Goal: Task Accomplishment & Management: Complete application form

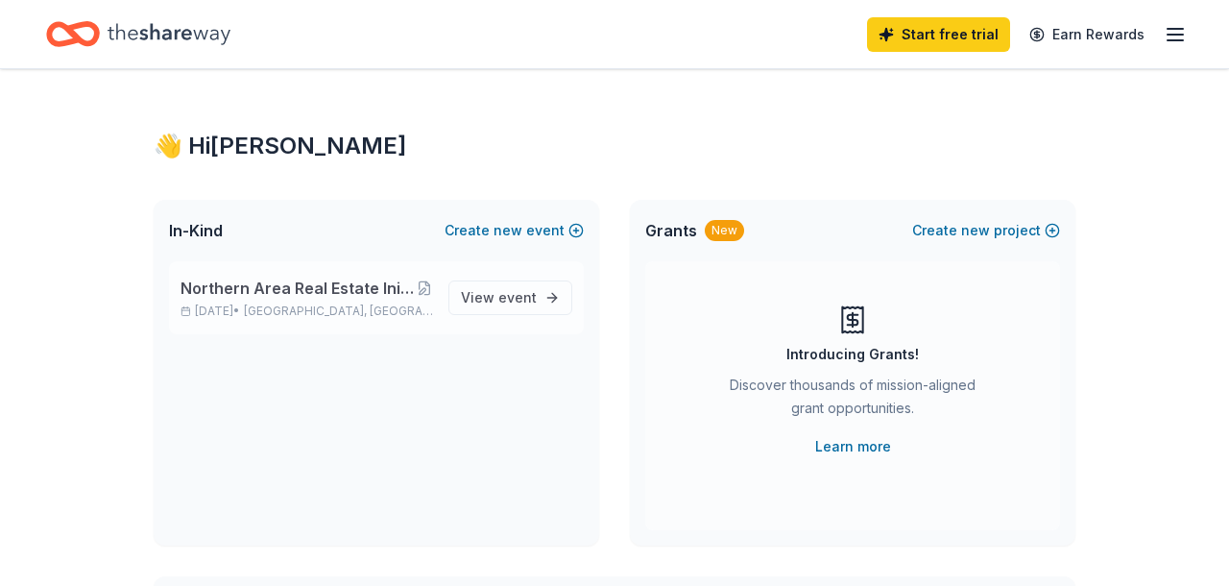
click at [351, 284] on span "Northern Area Real Estate Initiative Christmas Breakfast & Auction" at bounding box center [298, 288] width 234 height 23
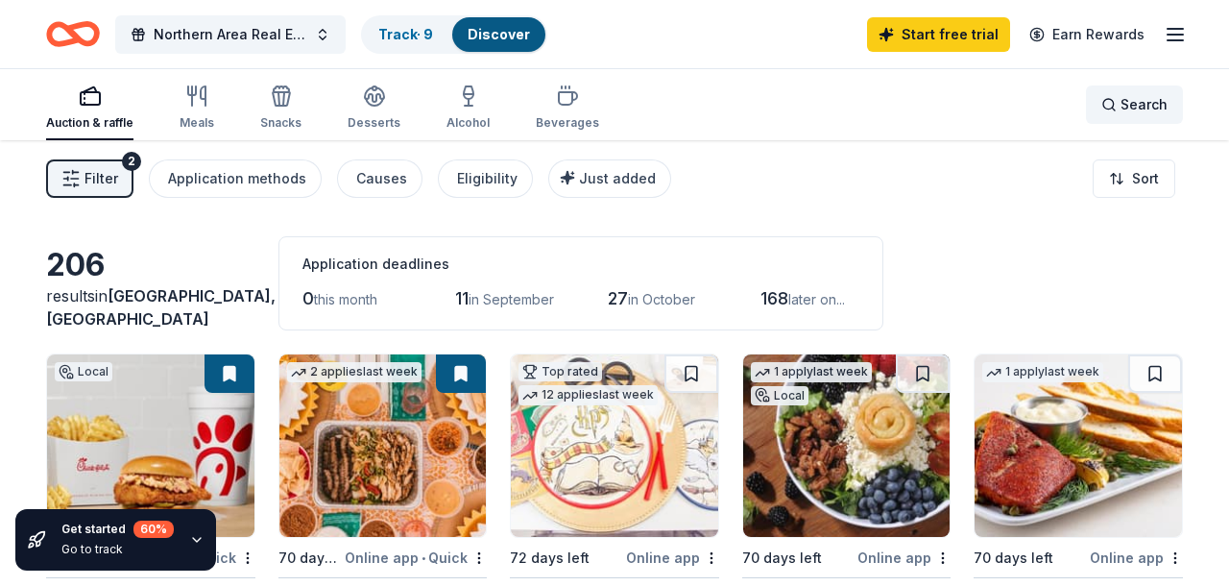
click at [1122, 105] on div "Search" at bounding box center [1134, 104] width 66 height 23
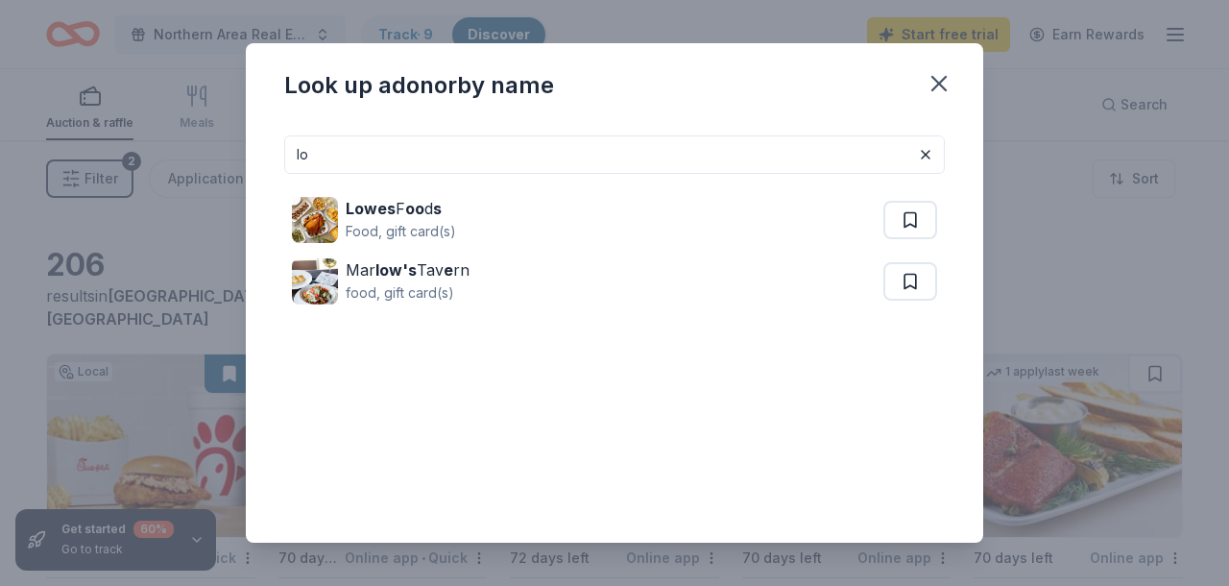
type input "l"
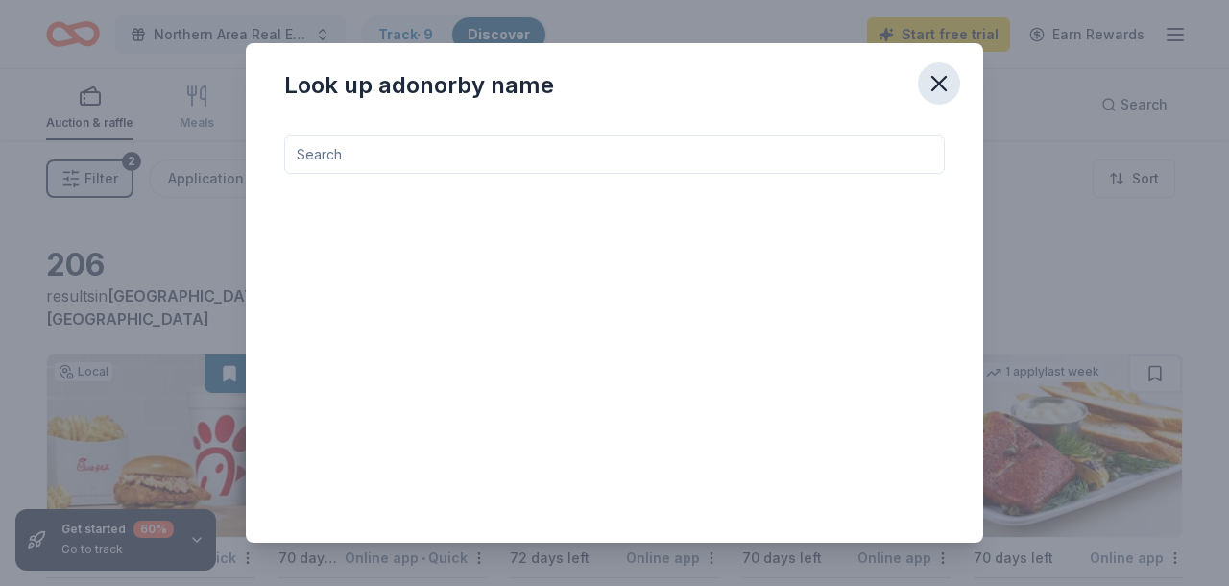
click at [941, 71] on icon "button" at bounding box center [939, 83] width 27 height 27
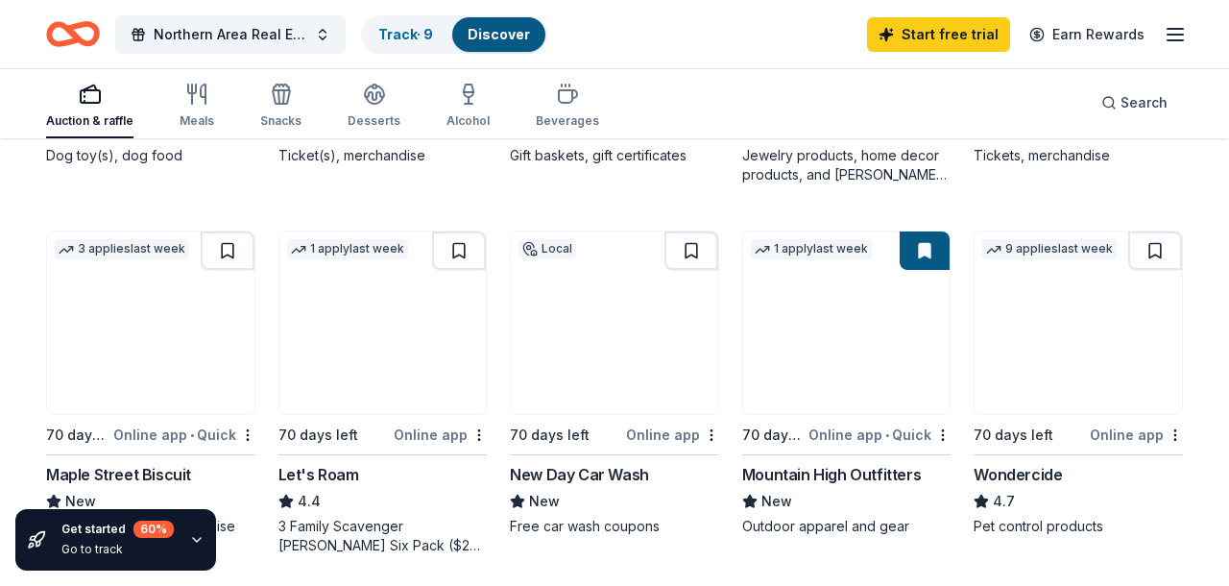
scroll to position [924, 0]
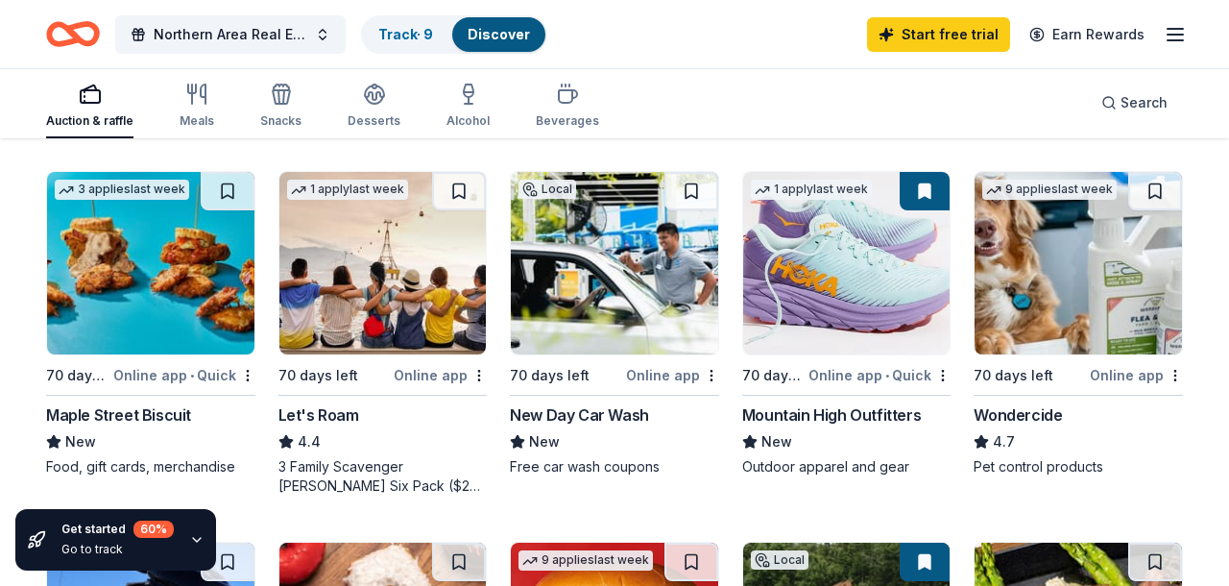
click at [833, 326] on img at bounding box center [846, 263] width 207 height 182
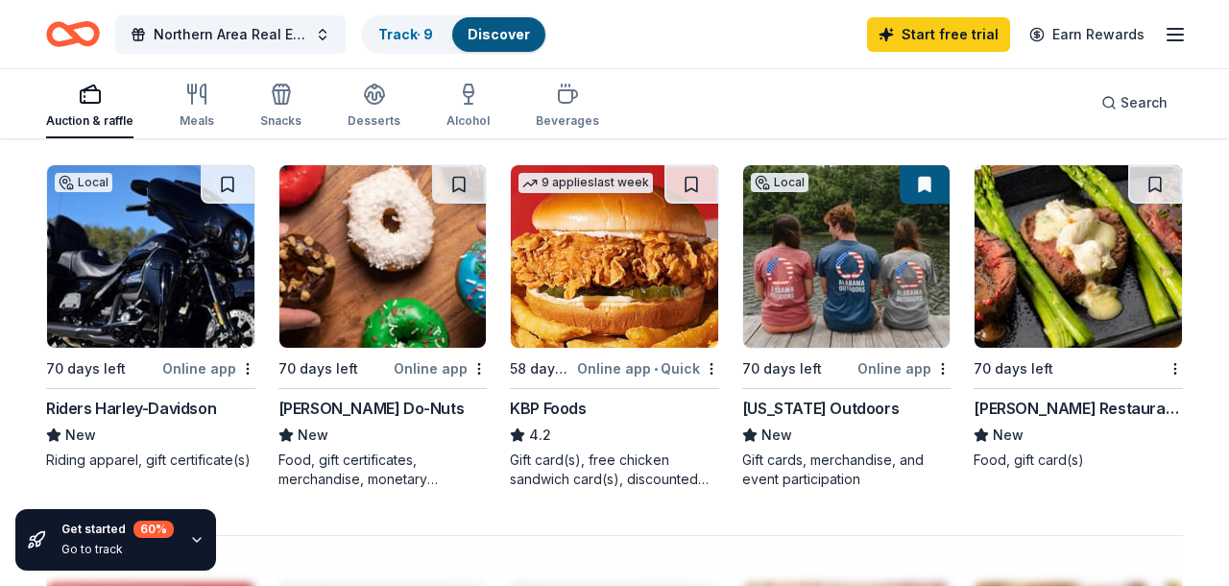
scroll to position [1242, 0]
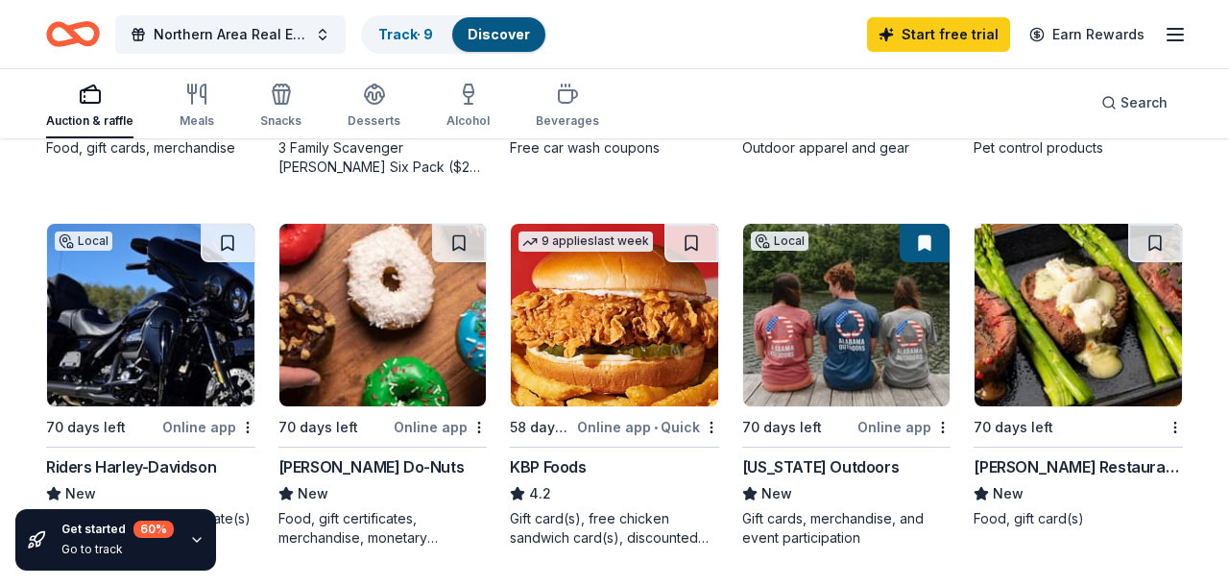
click at [831, 327] on img at bounding box center [846, 315] width 207 height 182
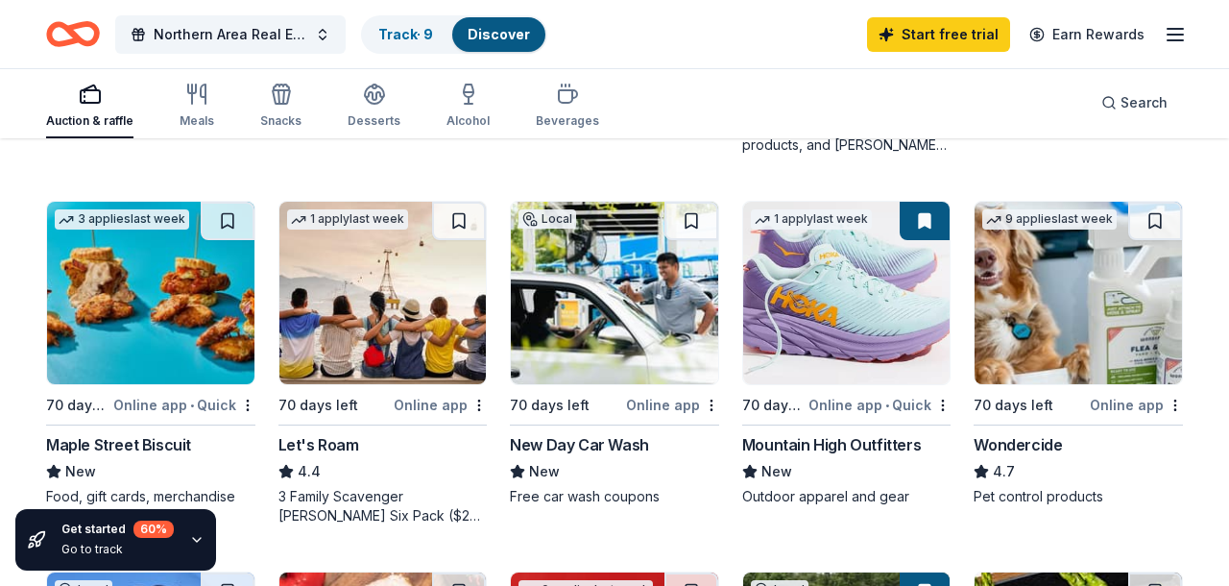
scroll to position [893, 0]
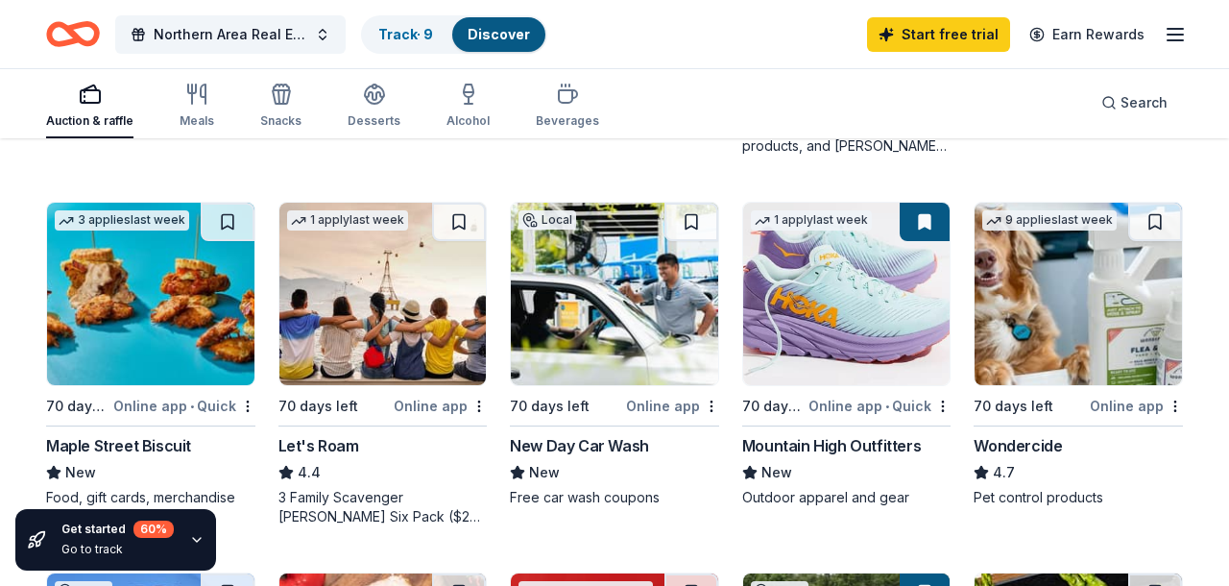
click at [387, 302] on img at bounding box center [382, 294] width 207 height 182
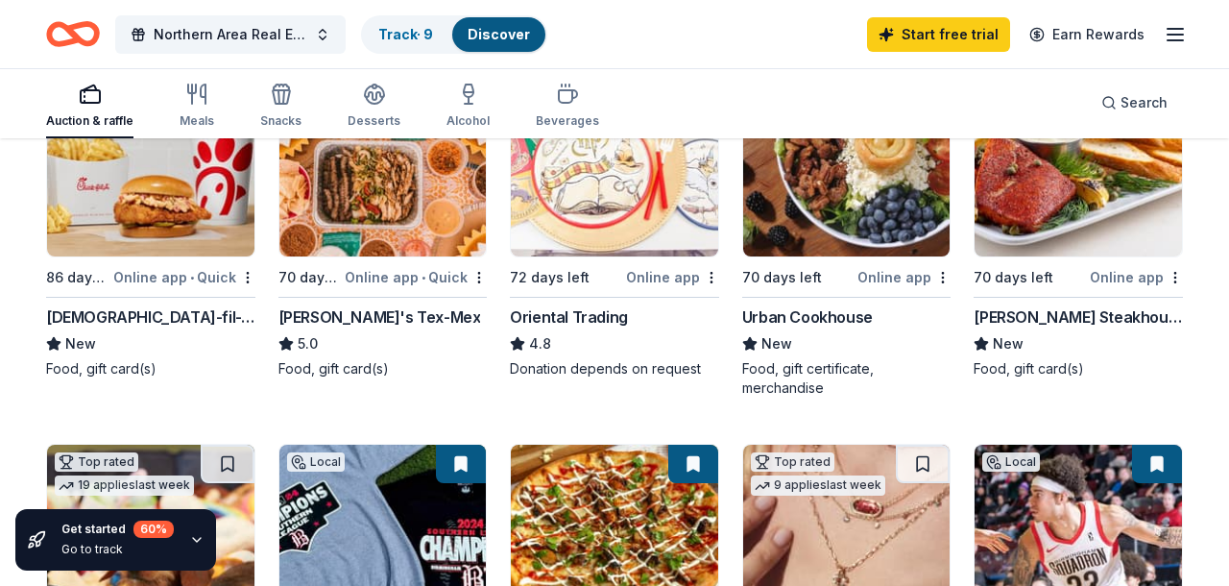
scroll to position [124, 0]
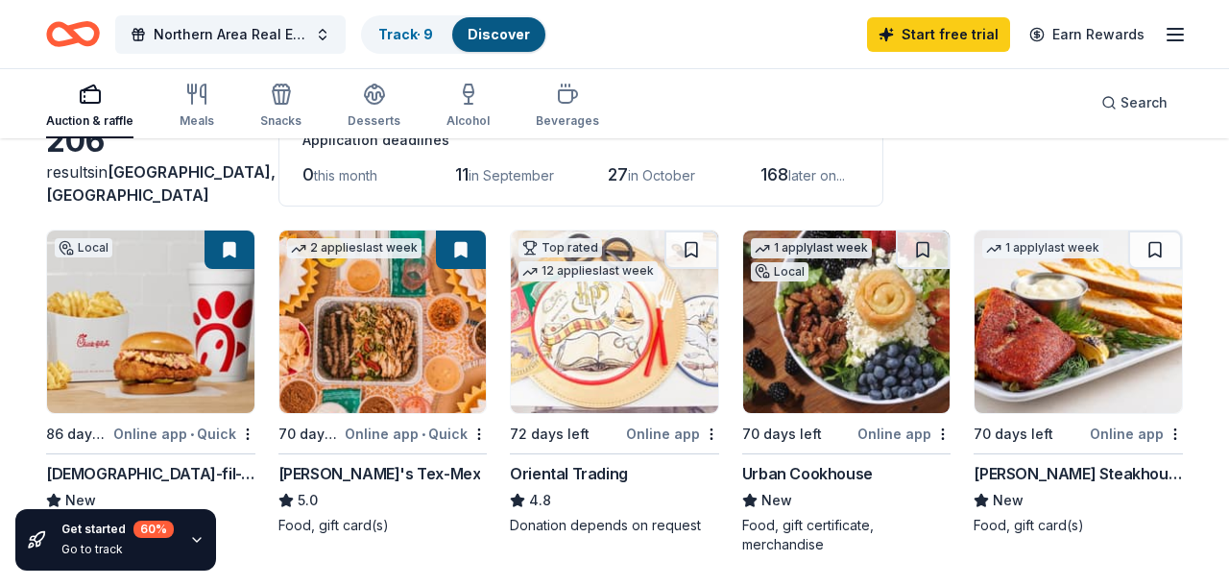
click at [1040, 321] on img at bounding box center [1078, 321] width 207 height 182
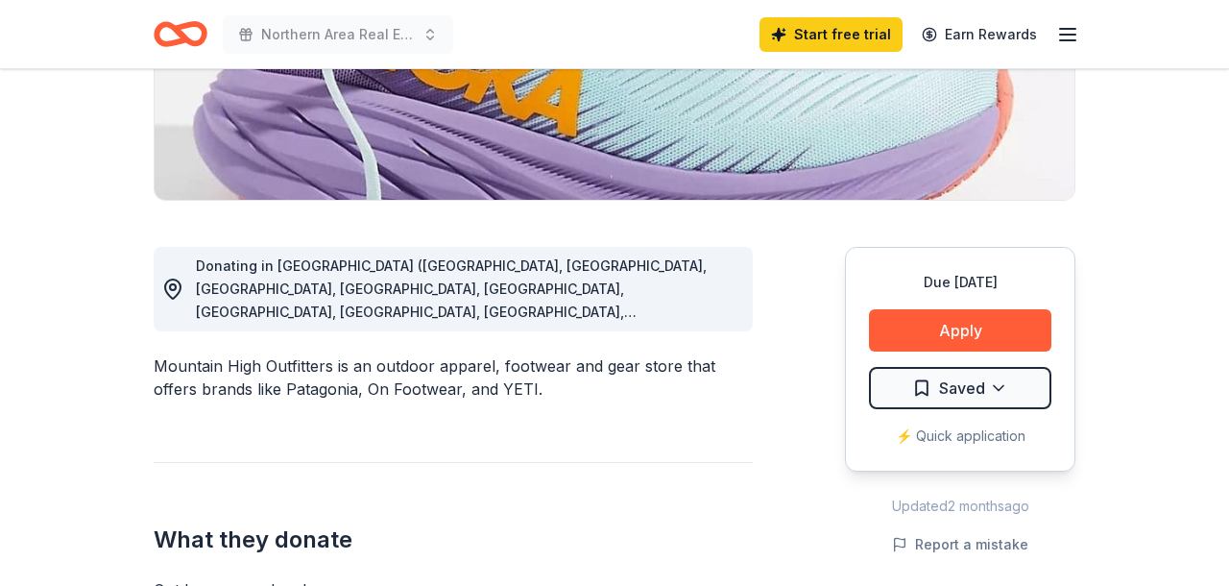
scroll to position [326, 0]
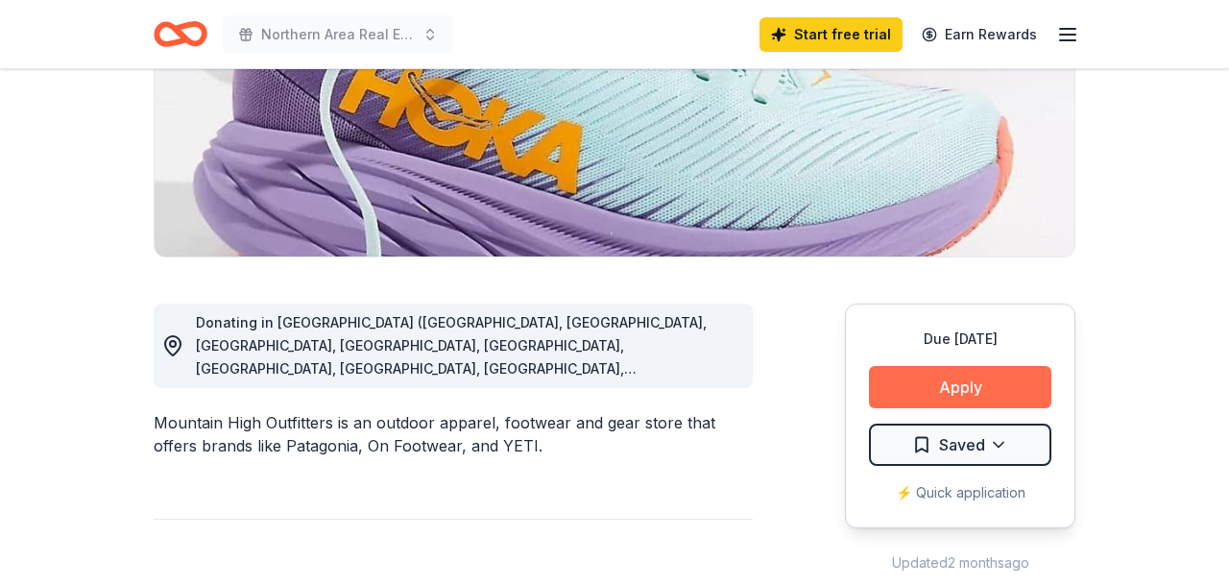
click at [931, 384] on button "Apply" at bounding box center [960, 387] width 182 height 42
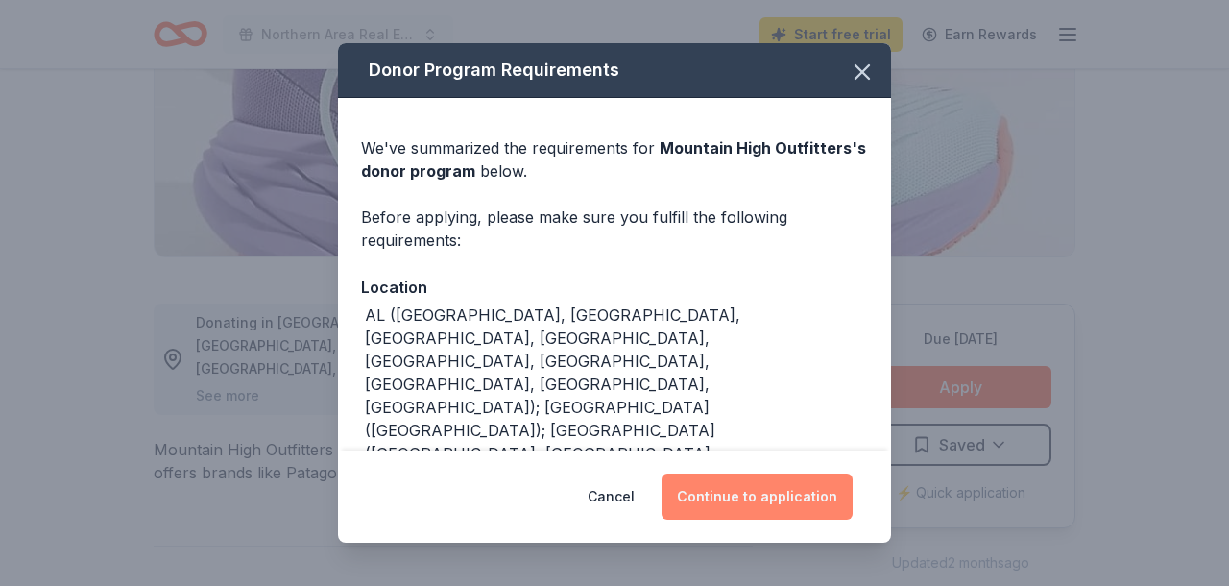
click at [803, 500] on button "Continue to application" at bounding box center [757, 496] width 191 height 46
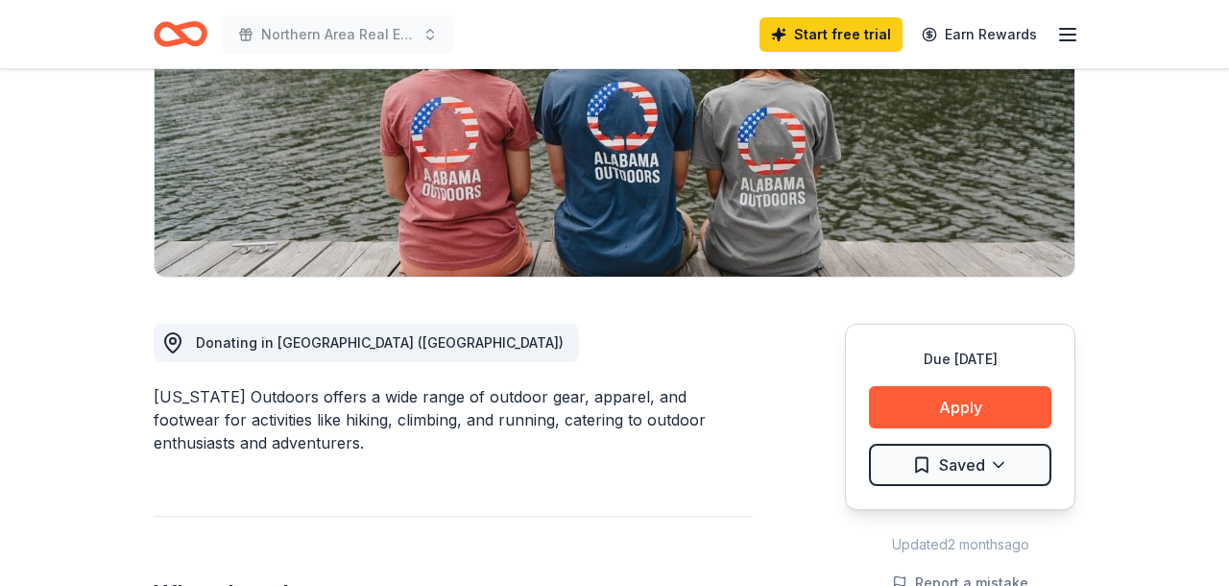
scroll to position [322, 0]
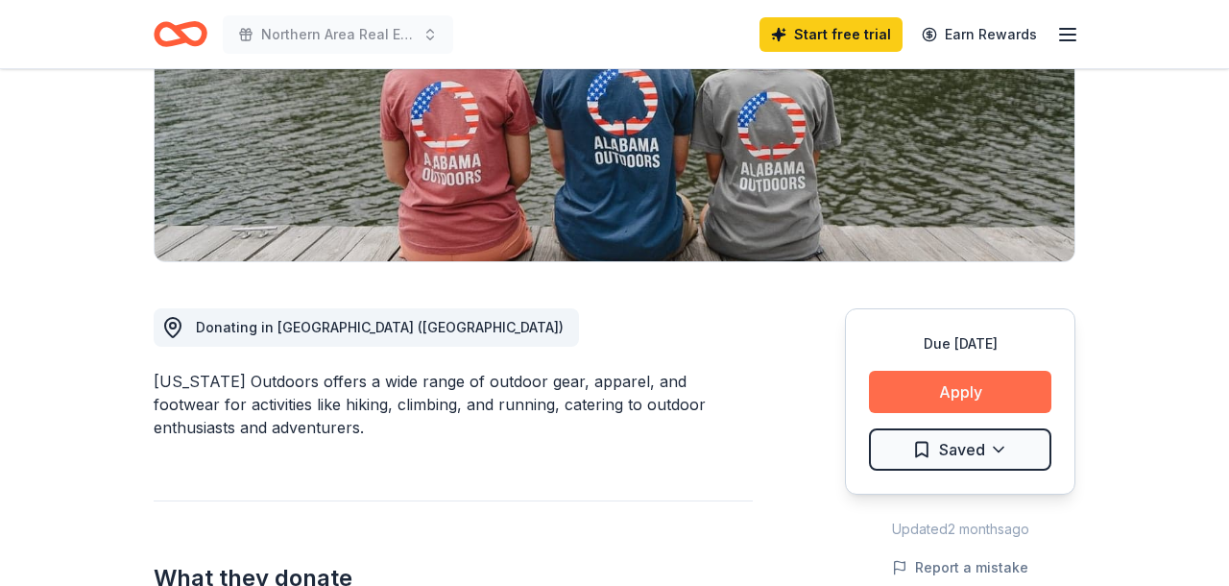
click at [954, 397] on button "Apply" at bounding box center [960, 392] width 182 height 42
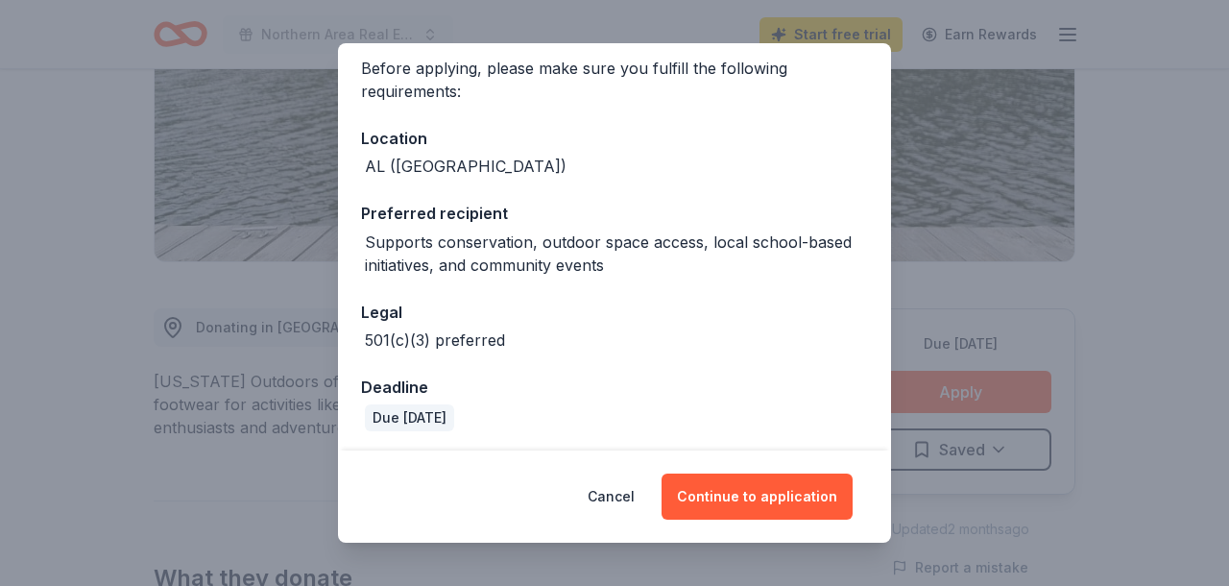
scroll to position [153, 0]
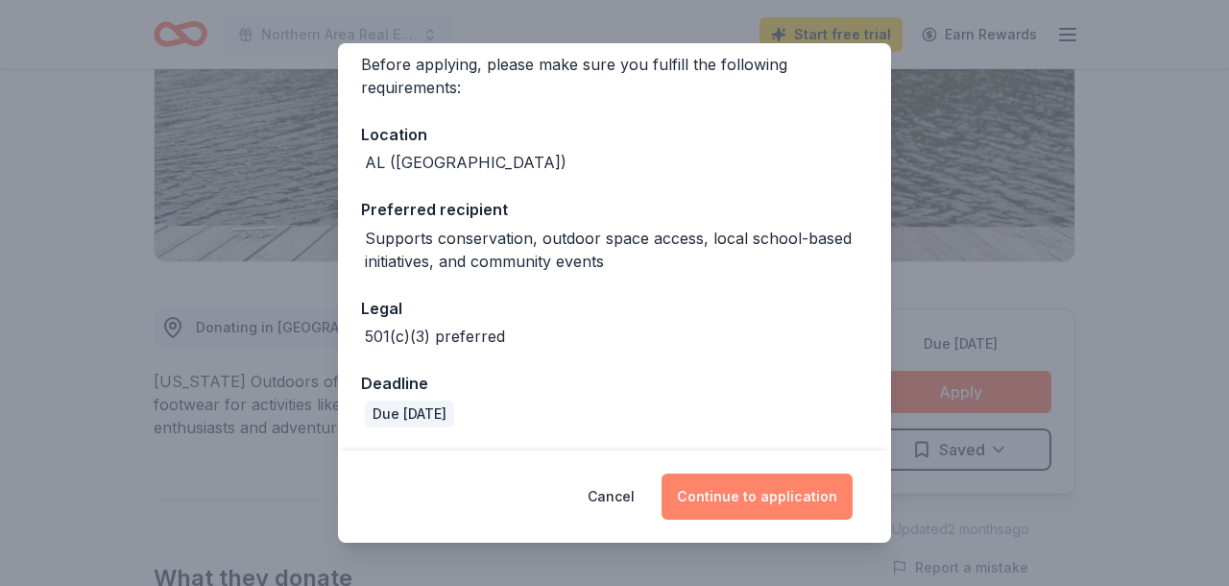
click at [756, 495] on button "Continue to application" at bounding box center [757, 496] width 191 height 46
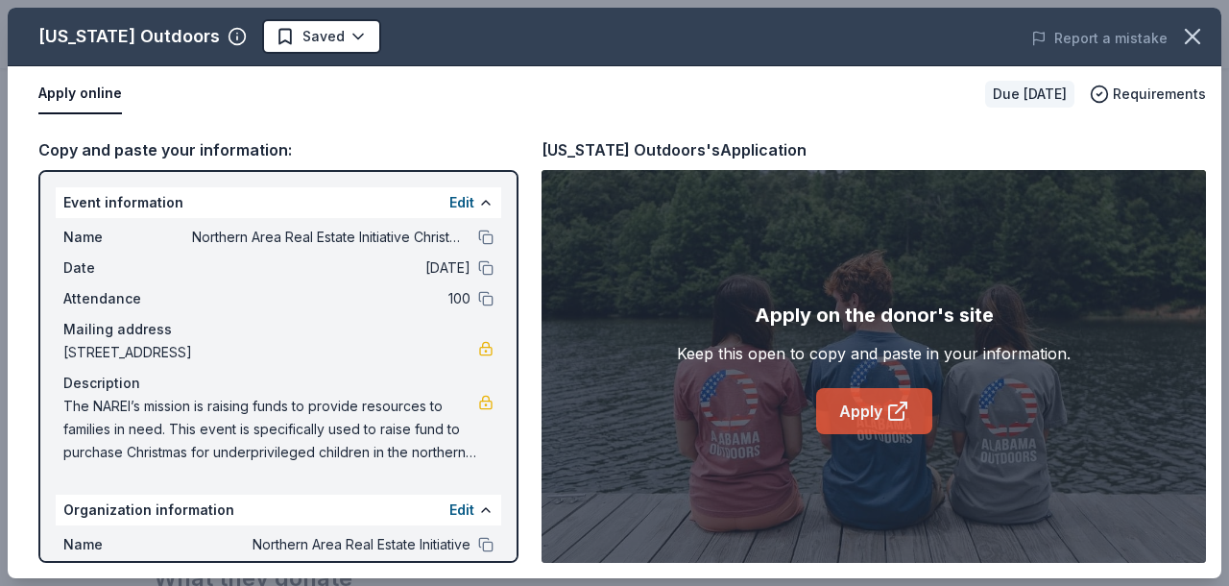
click at [895, 405] on icon at bounding box center [896, 412] width 14 height 14
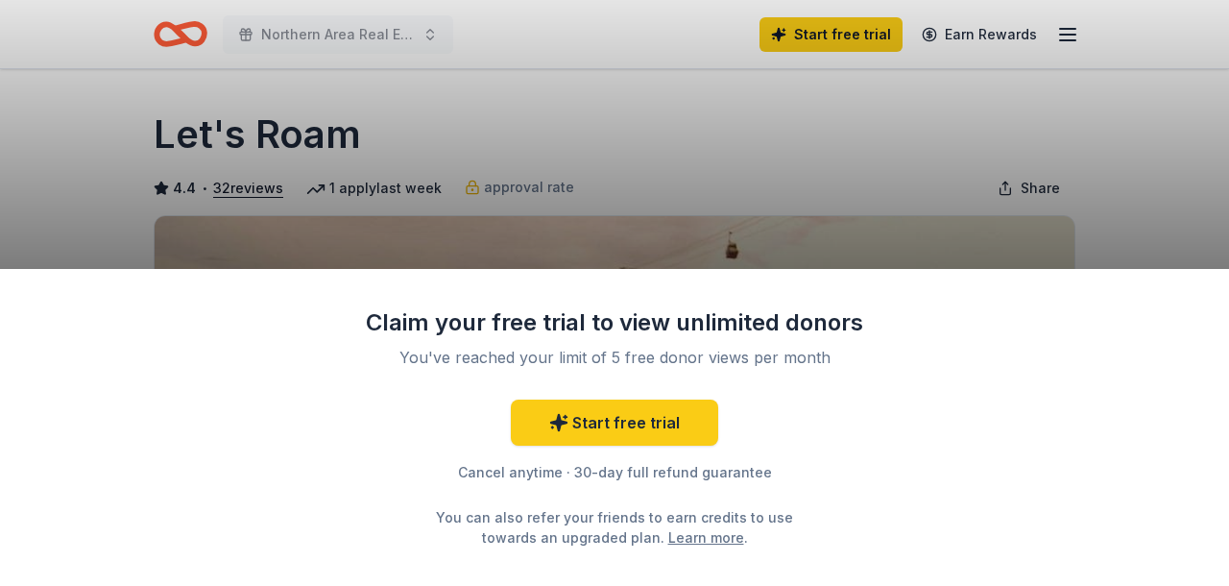
scroll to position [371, 0]
